Goal: Task Accomplishment & Management: Complete application form

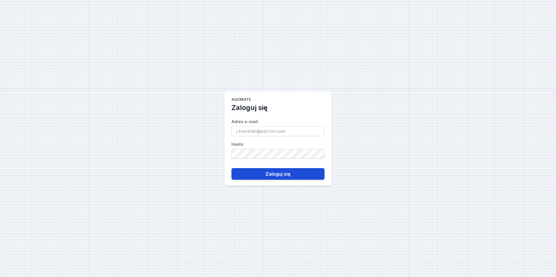
type input "[PERSON_NAME][EMAIL_ADDRESS][DOMAIN_NAME]"
click at [261, 172] on button "Zaloguj się" at bounding box center [277, 174] width 93 height 12
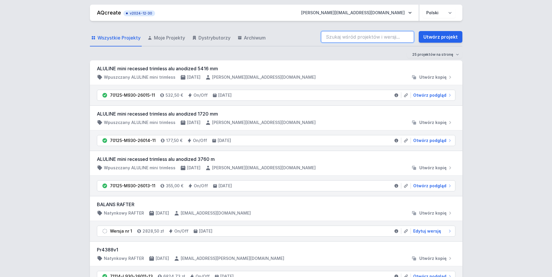
click at [355, 37] on input "search" at bounding box center [367, 37] width 93 height 12
paste input "70125-M930-25285-11"
click at [367, 37] on input "70125-M930-25285-11" at bounding box center [367, 37] width 93 height 12
type input "70125-M930-25285-11"
click at [437, 37] on link "Utwórz projekt" at bounding box center [440, 37] width 44 height 12
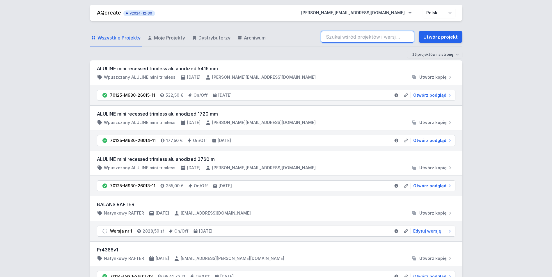
click at [341, 34] on input "search" at bounding box center [367, 37] width 93 height 12
paste input "70125-M930-25285-11"
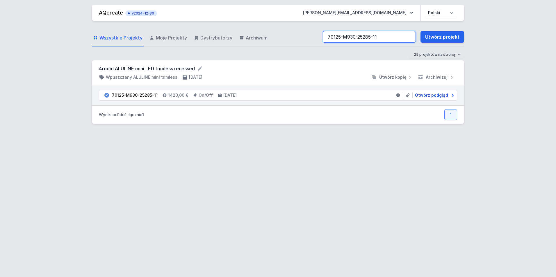
type input "70125-M930-25285-11"
click at [428, 95] on span "Otwórz podgląd" at bounding box center [431, 95] width 33 height 6
select select "3000"
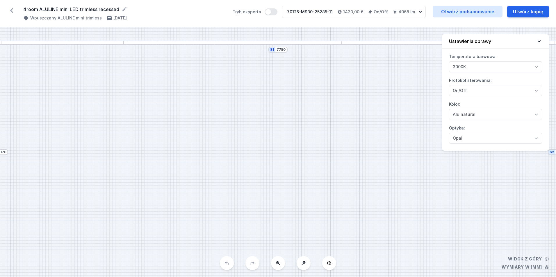
click at [278, 266] on button at bounding box center [278, 264] width 14 height 14
click at [277, 265] on icon at bounding box center [278, 263] width 5 height 5
click at [277, 265] on div "S3 3070 S2 3070 S1 7750" at bounding box center [278, 152] width 556 height 250
drag, startPoint x: 243, startPoint y: 189, endPoint x: 306, endPoint y: 115, distance: 97.0
click at [306, 115] on div "S3 3070 S2 3070 S1 7750" at bounding box center [278, 152] width 556 height 250
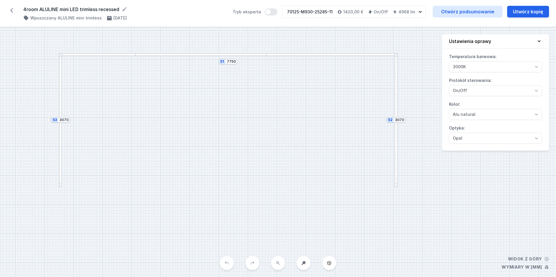
click at [12, 14] on icon at bounding box center [11, 10] width 9 height 9
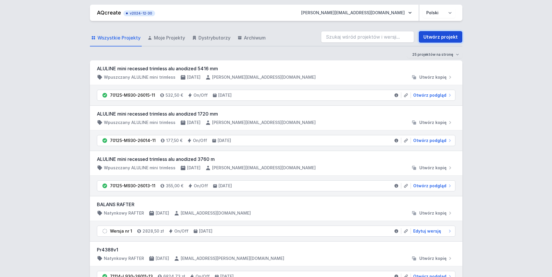
click at [451, 34] on link "Utwórz projekt" at bounding box center [440, 37] width 44 height 12
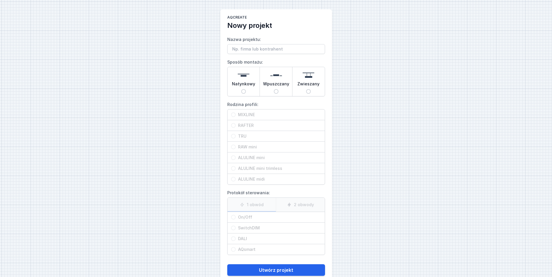
click at [237, 50] on input "Nazwa projektu:" at bounding box center [276, 49] width 98 height 10
type input "Aluline midi 4Room"
click at [243, 91] on input "Natynkowy" at bounding box center [243, 91] width 5 height 5
radio input "true"
click at [254, 182] on span "ALULINE midi" at bounding box center [279, 180] width 86 height 6
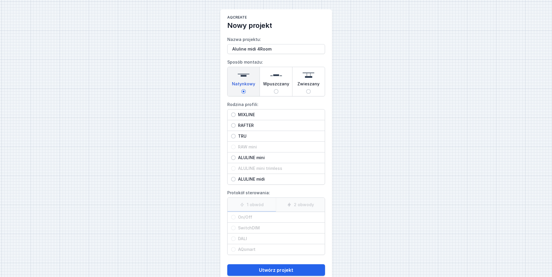
click at [236, 182] on input "ALULINE midi" at bounding box center [233, 179] width 5 height 5
radio input "true"
click at [238, 216] on span "On/Off" at bounding box center [279, 218] width 86 height 6
click at [236, 216] on input "On/Off" at bounding box center [233, 217] width 5 height 5
radio input "true"
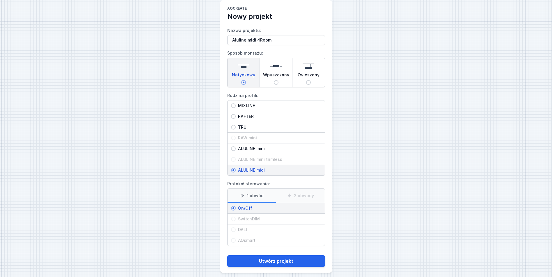
scroll to position [14, 0]
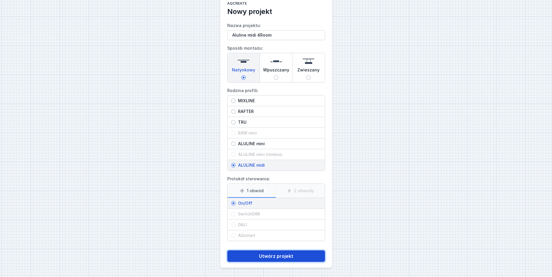
click at [262, 257] on button "Utwórz projekt" at bounding box center [276, 257] width 98 height 12
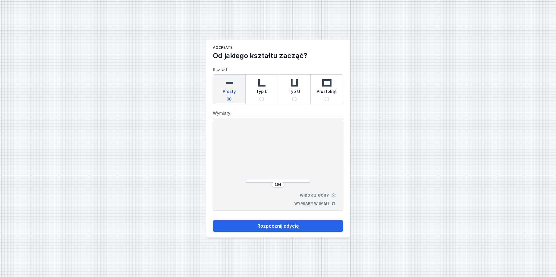
click at [301, 95] on div "Typ U" at bounding box center [294, 89] width 32 height 29
click at [297, 97] on input "Typ U" at bounding box center [294, 99] width 5 height 5
radio input "true"
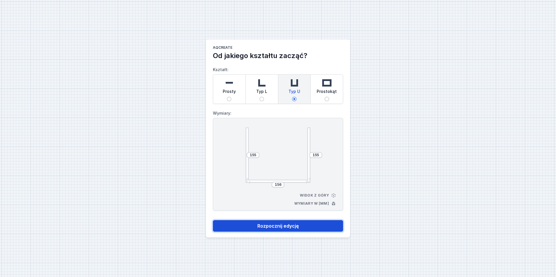
click at [291, 226] on button "Rozpocznij edycję" at bounding box center [278, 226] width 130 height 12
select select "3000"
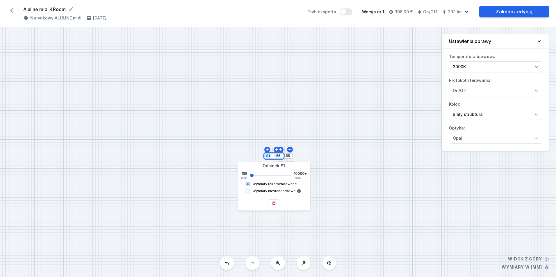
click at [278, 157] on input "155" at bounding box center [276, 156] width 9 height 5
click at [325, 145] on div "S3 155 S2 156 S1 155" at bounding box center [278, 152] width 556 height 250
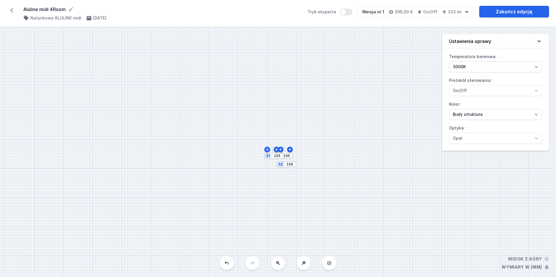
click at [305, 265] on icon at bounding box center [303, 263] width 5 height 5
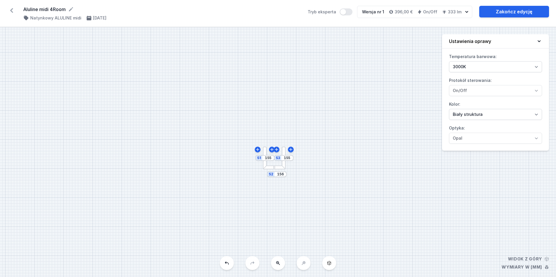
click at [305, 265] on div "S3 155 S2 156 S1 155" at bounding box center [278, 152] width 556 height 250
click at [260, 159] on div "S1 155" at bounding box center [264, 158] width 19 height 6
click at [268, 159] on input "155" at bounding box center [267, 158] width 9 height 5
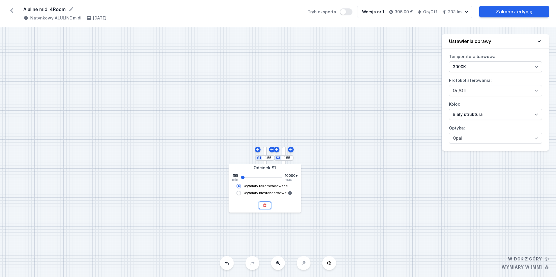
click at [263, 207] on icon at bounding box center [265, 205] width 5 height 5
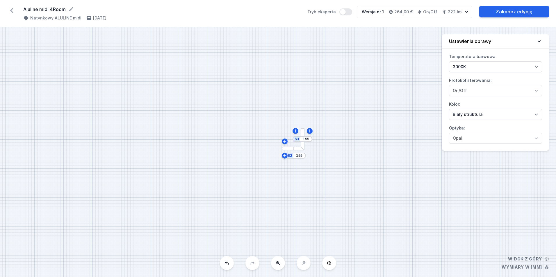
click at [298, 140] on div "S3 155" at bounding box center [302, 139] width 19 height 6
click at [306, 140] on input "155" at bounding box center [305, 139] width 9 height 5
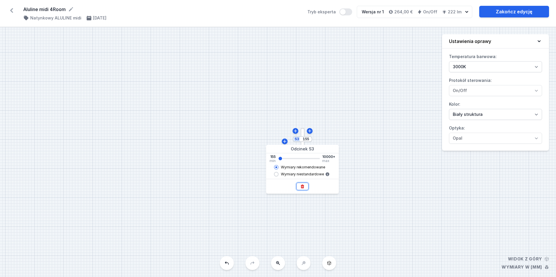
click at [302, 189] on icon at bounding box center [302, 186] width 5 height 5
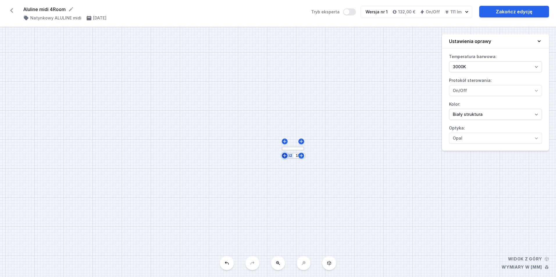
click at [285, 156] on icon at bounding box center [284, 156] width 5 height 5
click at [302, 157] on icon at bounding box center [301, 156] width 5 height 5
click at [299, 156] on input "156" at bounding box center [299, 156] width 9 height 5
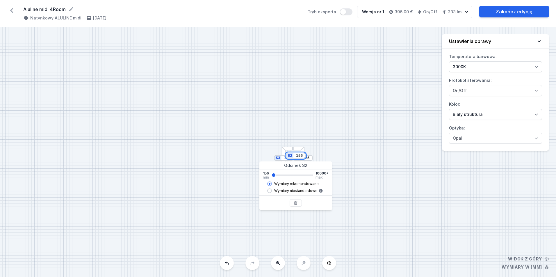
click at [299, 156] on input "156" at bounding box center [299, 156] width 9 height 5
type input "7752"
type input "7746"
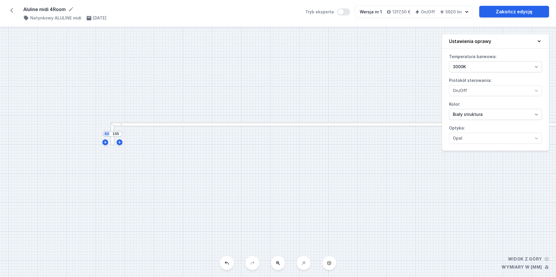
drag, startPoint x: 343, startPoint y: 106, endPoint x: 170, endPoint y: 81, distance: 174.8
click at [170, 81] on div "S4 155 S3 155 S2 7752" at bounding box center [278, 152] width 556 height 250
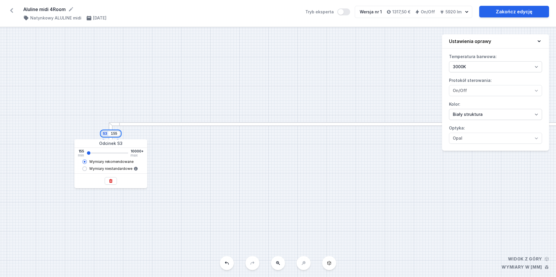
click at [114, 134] on input "155" at bounding box center [113, 133] width 9 height 5
type input "3055"
type input "3053"
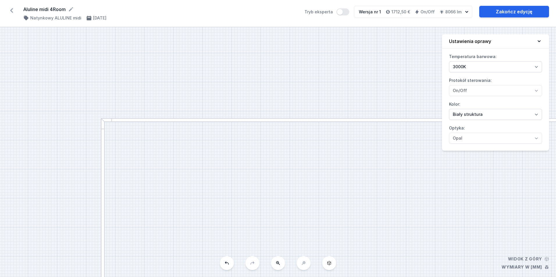
drag, startPoint x: 266, startPoint y: 92, endPoint x: 234, endPoint y: 17, distance: 81.9
click at [234, 17] on div "Aluline midi 4Room ( 11782 /v 1 ) Natynkowy ALULINE midi [DATE] Tryb eksperta W…" at bounding box center [278, 138] width 556 height 277
drag, startPoint x: 228, startPoint y: 157, endPoint x: 203, endPoint y: 139, distance: 31.1
click at [203, 139] on div "S4 155 S3 3055 S2 7752" at bounding box center [278, 152] width 556 height 250
drag, startPoint x: 386, startPoint y: 175, endPoint x: 281, endPoint y: 205, distance: 109.0
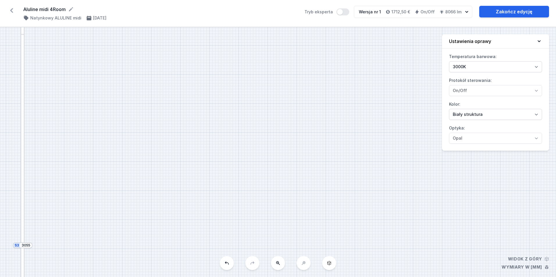
click at [282, 205] on div "S4 155 S3 3055 S2 7752" at bounding box center [278, 152] width 556 height 250
drag, startPoint x: 383, startPoint y: 127, endPoint x: 238, endPoint y: 142, distance: 145.3
click at [239, 142] on div "S4 155 S3 3055 S2 7752" at bounding box center [278, 152] width 556 height 250
drag, startPoint x: 309, startPoint y: 148, endPoint x: 189, endPoint y: 133, distance: 121.0
click at [185, 135] on div "S4 155 S3 3055 S2 7752" at bounding box center [278, 152] width 556 height 250
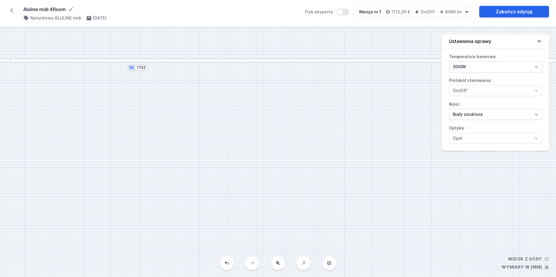
drag, startPoint x: 356, startPoint y: 140, endPoint x: 167, endPoint y: 156, distance: 189.1
click at [167, 156] on div "S4 155 S3 3055 S2 7752" at bounding box center [278, 152] width 556 height 250
drag, startPoint x: 211, startPoint y: 154, endPoint x: 184, endPoint y: 147, distance: 28.0
click at [188, 149] on div "S4 155 S3 3055 S2 7752" at bounding box center [278, 152] width 556 height 250
click at [319, 79] on input "155" at bounding box center [317, 77] width 9 height 5
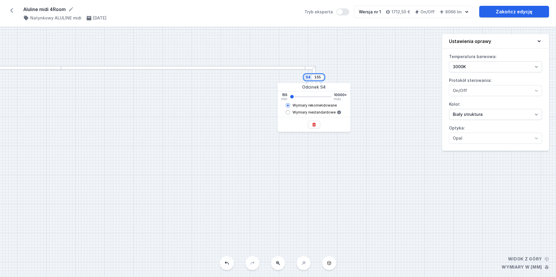
click at [319, 79] on input "155" at bounding box center [317, 77] width 9 height 5
type input "3055"
type input "3053"
drag, startPoint x: 248, startPoint y: 196, endPoint x: 243, endPoint y: 105, distance: 91.2
click at [242, 110] on div "S4 3055 S3 3055 S2 7752" at bounding box center [278, 152] width 556 height 250
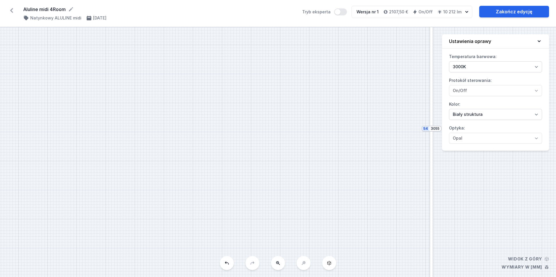
drag, startPoint x: 213, startPoint y: 176, endPoint x: 274, endPoint y: 163, distance: 62.5
click at [345, 98] on div "S4 3055 S3 3055 S2 7752" at bounding box center [278, 152] width 556 height 250
drag, startPoint x: 190, startPoint y: 177, endPoint x: 278, endPoint y: 123, distance: 103.4
click at [278, 123] on div "S4 3055 S3 3055 S2 7752" at bounding box center [278, 152] width 556 height 250
drag, startPoint x: 258, startPoint y: 128, endPoint x: 283, endPoint y: 118, distance: 26.5
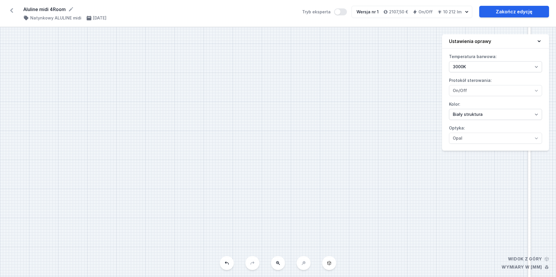
click at [291, 115] on div "S4 3055 S3 3055 S2 7752" at bounding box center [278, 152] width 556 height 250
click at [270, 263] on div "S4 3055 S3 3055 S2 7752" at bounding box center [278, 152] width 556 height 250
click at [281, 265] on button at bounding box center [278, 264] width 14 height 14
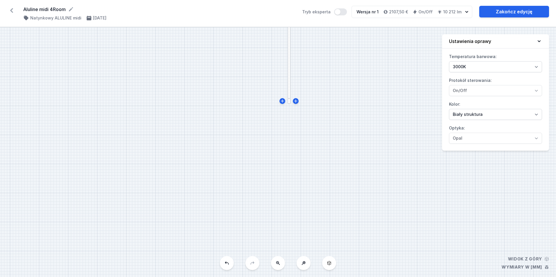
click at [281, 265] on button at bounding box center [278, 264] width 14 height 14
drag, startPoint x: 237, startPoint y: 175, endPoint x: 343, endPoint y: 239, distance: 123.5
click at [343, 239] on div "S4 3055 S3 3055 S2 7752" at bounding box center [278, 152] width 556 height 250
drag, startPoint x: 223, startPoint y: 156, endPoint x: 316, endPoint y: 182, distance: 96.3
click at [316, 183] on div "S4 3055 S3 3055 S2 7752" at bounding box center [278, 152] width 556 height 250
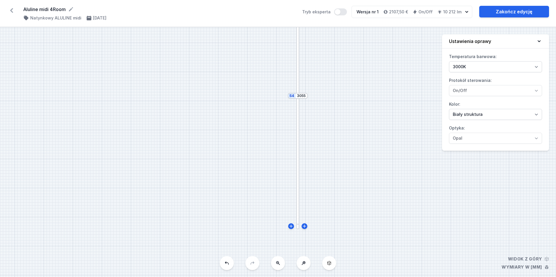
drag, startPoint x: 307, startPoint y: 170, endPoint x: 188, endPoint y: 182, distance: 119.3
click at [174, 188] on div "S4 3055 S3 3055 S2 7752" at bounding box center [278, 152] width 556 height 250
drag, startPoint x: 191, startPoint y: 167, endPoint x: 182, endPoint y: 222, distance: 56.3
click at [182, 224] on div "S4 3055 S3 3055 S2 7752" at bounding box center [278, 152] width 556 height 250
drag, startPoint x: 223, startPoint y: 118, endPoint x: 354, endPoint y: 113, distance: 131.0
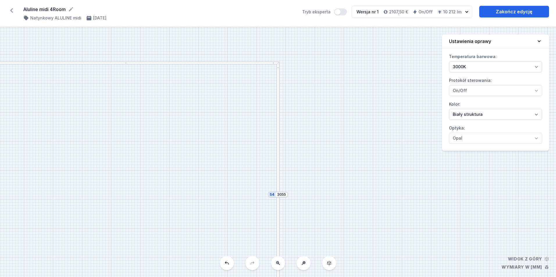
click at [354, 113] on div "S4 3055 S3 3055 S2 7752" at bounding box center [278, 152] width 556 height 250
click at [277, 266] on button at bounding box center [278, 264] width 14 height 14
click at [278, 266] on button at bounding box center [278, 264] width 14 height 14
drag, startPoint x: 233, startPoint y: 145, endPoint x: 408, endPoint y: 152, distance: 174.9
click at [409, 153] on div "S4 3055 S3 3055 S2 7752" at bounding box center [278, 152] width 556 height 250
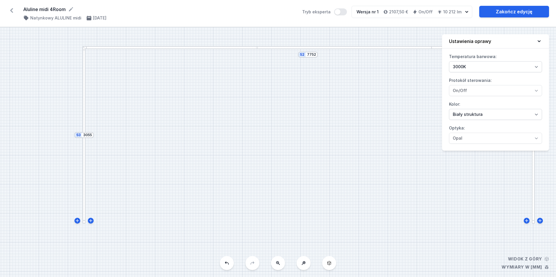
drag, startPoint x: 240, startPoint y: 130, endPoint x: 368, endPoint y: 117, distance: 128.5
click at [368, 117] on div "S4 3055 S3 3055 S2 7752" at bounding box center [278, 152] width 556 height 250
click at [279, 264] on icon at bounding box center [278, 264] width 4 height 4
drag, startPoint x: 269, startPoint y: 117, endPoint x: 248, endPoint y: 115, distance: 21.0
click at [248, 115] on div "S4 3055 S3 3055 S2 7752" at bounding box center [278, 152] width 556 height 250
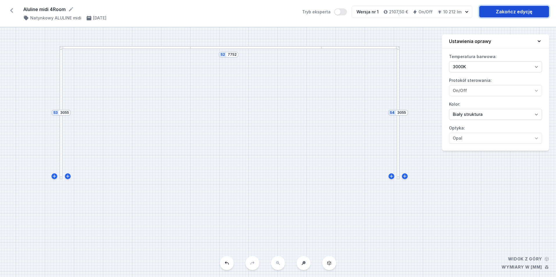
click at [512, 14] on link "Zakończ edycję" at bounding box center [514, 12] width 70 height 12
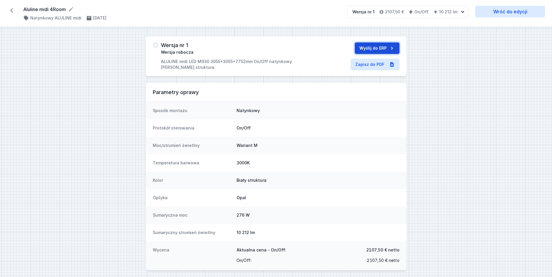
click at [375, 47] on button "Wyślij do ERP" at bounding box center [377, 48] width 45 height 12
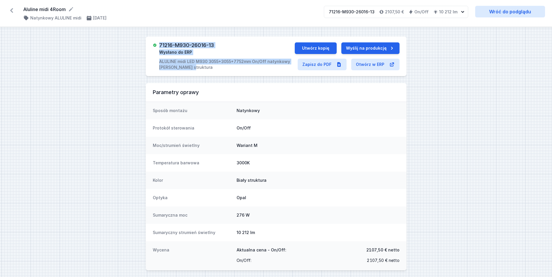
drag, startPoint x: 191, startPoint y: 69, endPoint x: 159, endPoint y: 46, distance: 39.2
click at [159, 46] on div "71216-M930-26016-13 Wysłano do ERP ALULINE midi LED M930 3055+3055+7752mm On/Of…" at bounding box center [224, 56] width 142 height 28
copy div "71216-M930-26016-13 Wysłano do ERP ALULINE midi LED M930 3055+3055+7752mm On/Of…"
